Goal: Transaction & Acquisition: Purchase product/service

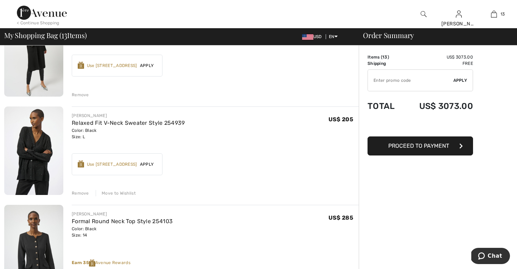
scroll to position [96, 0]
click at [83, 192] on div "Remove" at bounding box center [80, 192] width 17 height 6
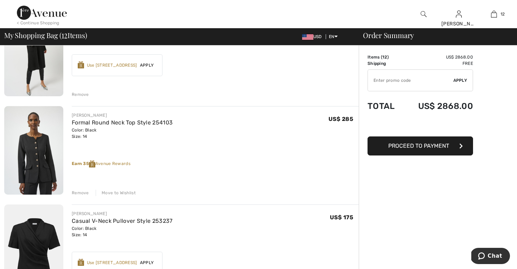
click at [82, 195] on div "Remove" at bounding box center [80, 192] width 17 height 6
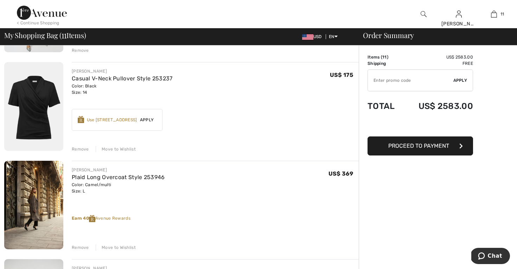
scroll to position [140, 0]
click at [81, 246] on div "Remove" at bounding box center [80, 247] width 17 height 6
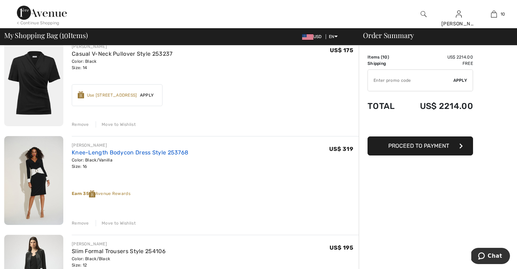
scroll to position [164, 0]
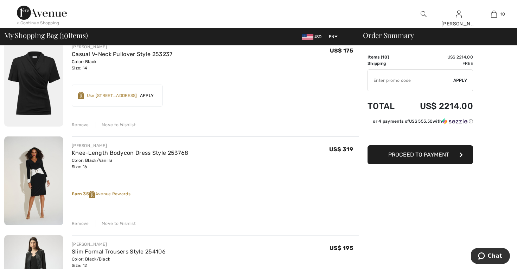
click at [78, 223] on div "Remove" at bounding box center [80, 223] width 17 height 6
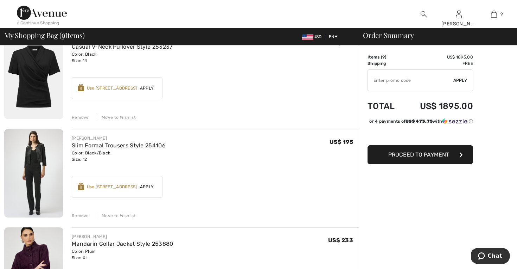
scroll to position [175, 0]
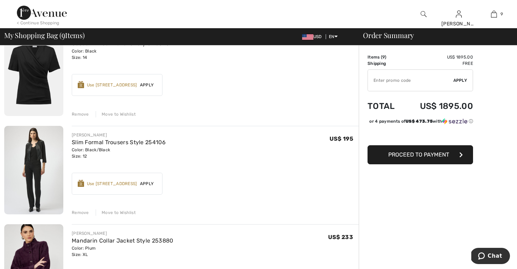
click at [81, 213] on div "Remove" at bounding box center [80, 212] width 17 height 6
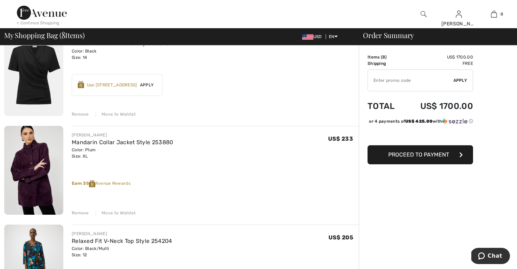
click at [80, 213] on div "Remove" at bounding box center [80, 212] width 17 height 6
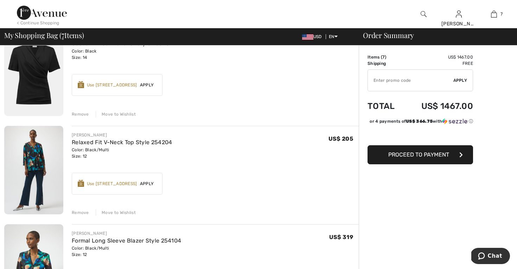
click at [81, 214] on div "Remove" at bounding box center [80, 212] width 17 height 6
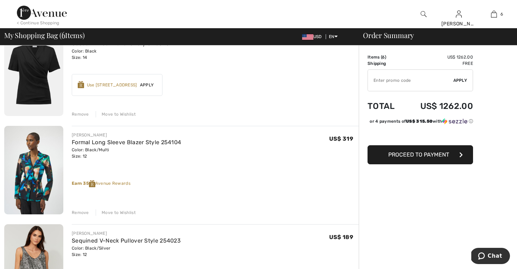
click at [81, 212] on div "Remove" at bounding box center [80, 212] width 17 height 6
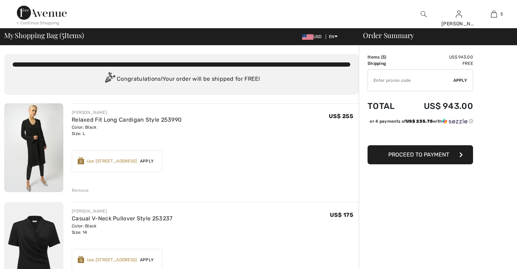
scroll to position [0, 0]
